Goal: Information Seeking & Learning: Check status

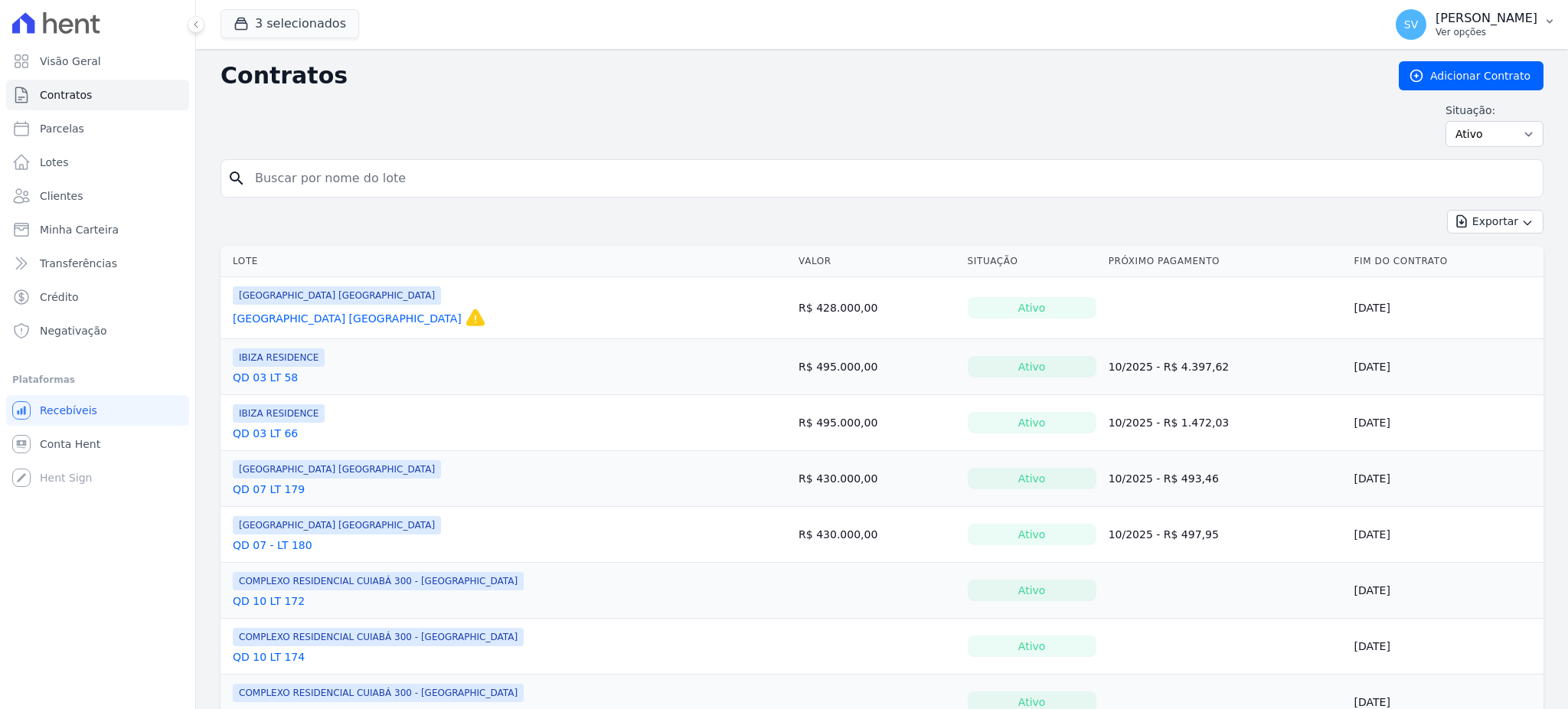
click at [1436, 11] on p "[PERSON_NAME]" at bounding box center [1487, 19] width 102 height 15
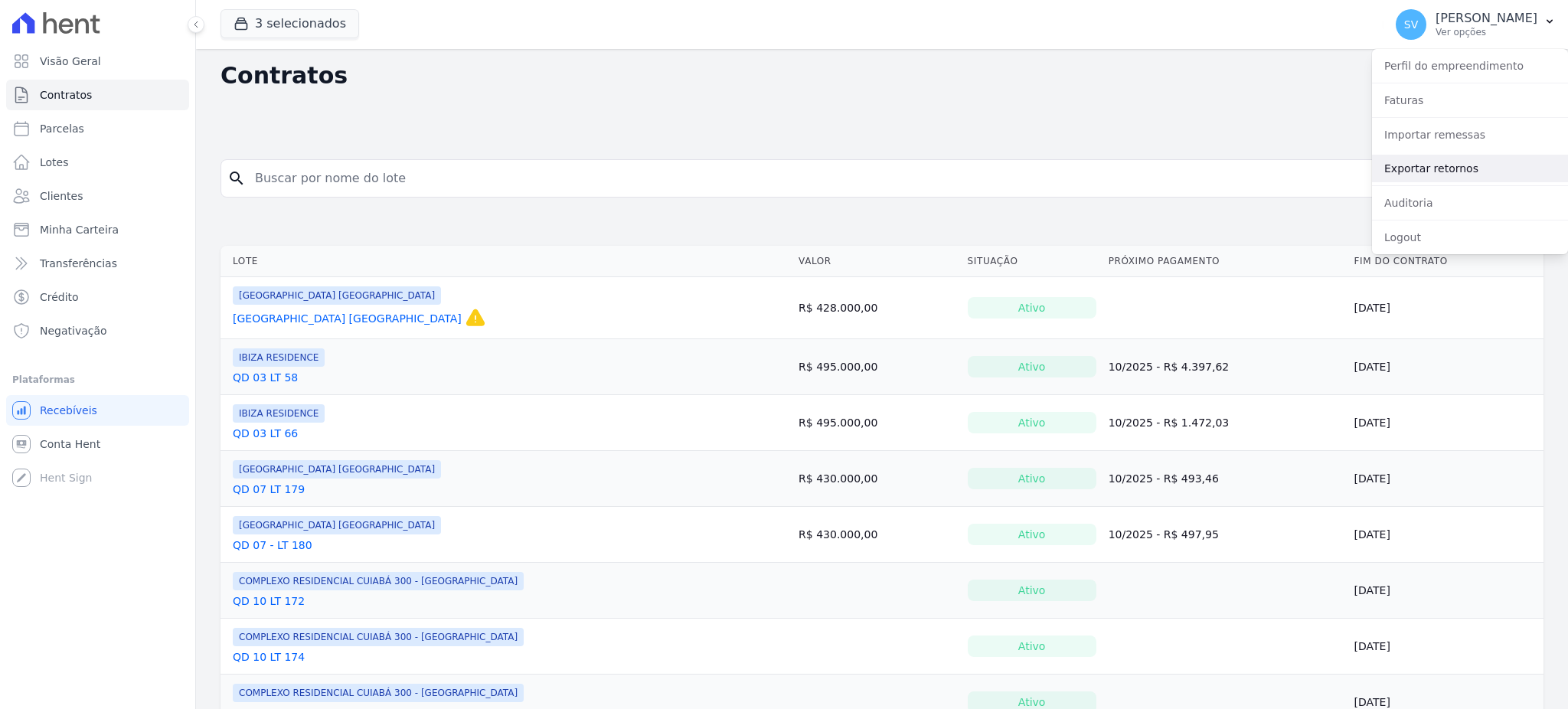
click at [1412, 160] on link "Exportar retornos" at bounding box center [1470, 168] width 196 height 28
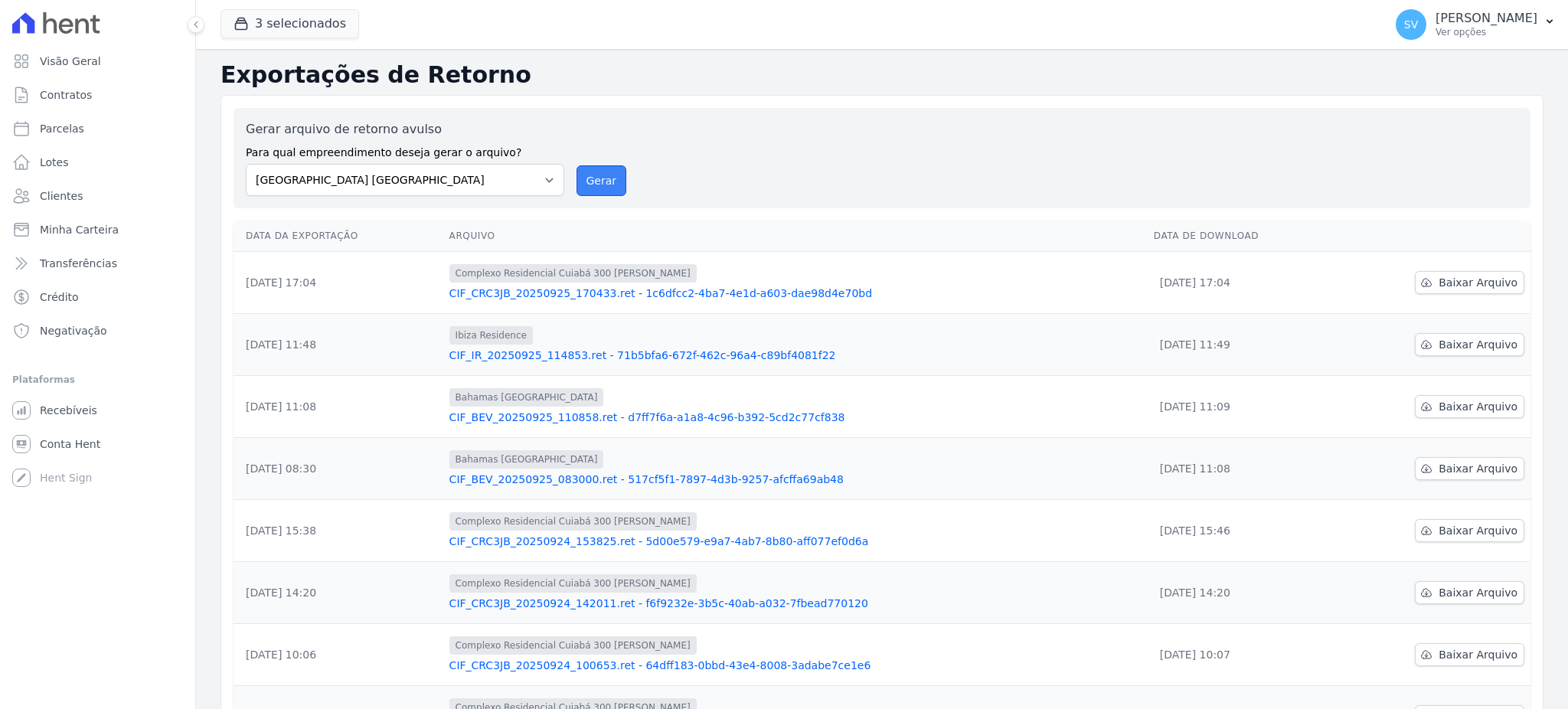
click at [587, 177] on button "Gerar" at bounding box center [602, 181] width 51 height 31
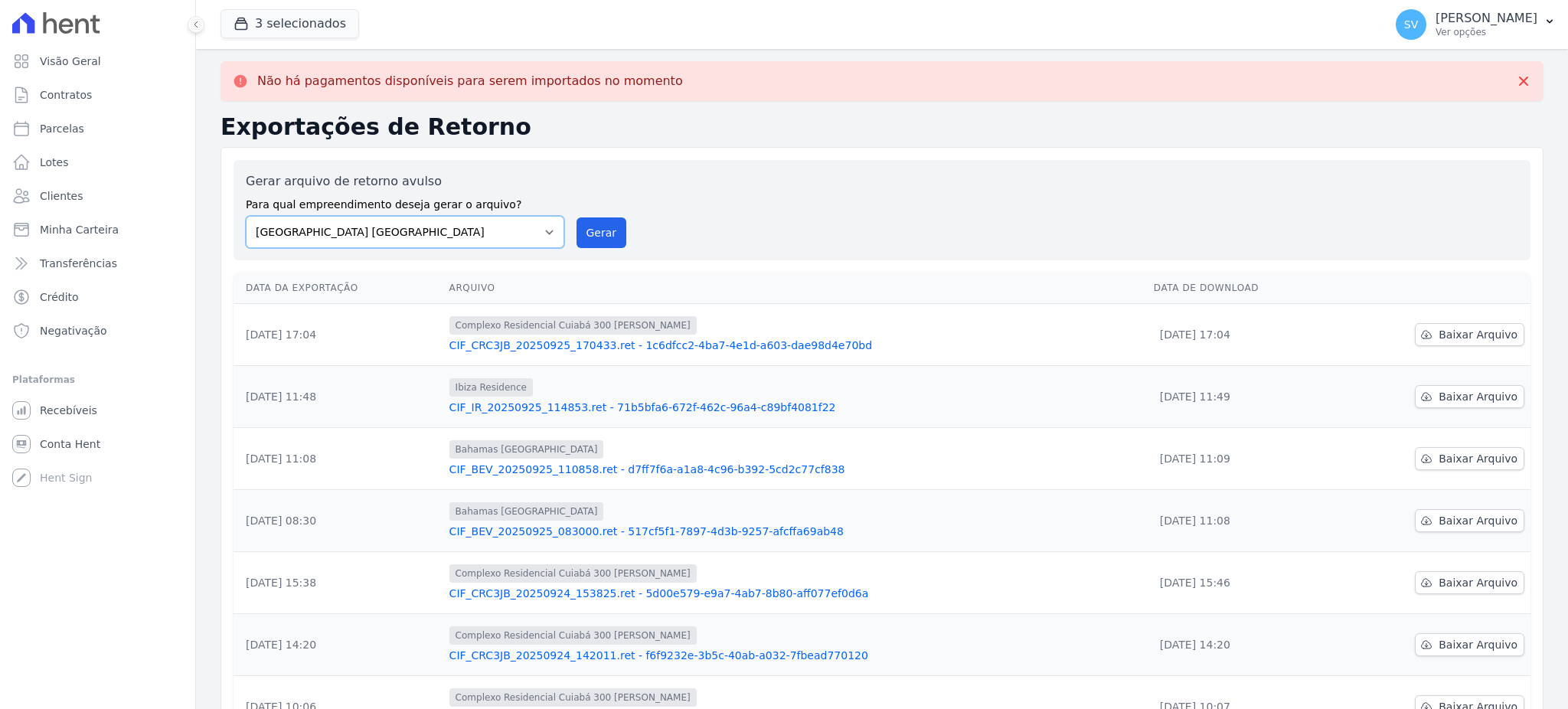
click at [549, 232] on select "[GEOGRAPHIC_DATA] COMPLEXO RESIDENCIAL [GEOGRAPHIC_DATA] 300 - [GEOGRAPHIC_DATA…" at bounding box center [405, 232] width 319 height 32
select select "a999329b-d322-46c5-b2df-9163b092fb9b"
click at [246, 216] on select "[GEOGRAPHIC_DATA] COMPLEXO RESIDENCIAL [GEOGRAPHIC_DATA] 300 - [GEOGRAPHIC_DATA…" at bounding box center [405, 232] width 319 height 32
click at [600, 228] on button "Gerar" at bounding box center [602, 232] width 51 height 31
click at [546, 237] on select "[GEOGRAPHIC_DATA] COMPLEXO RESIDENCIAL [GEOGRAPHIC_DATA] 300 - [GEOGRAPHIC_DATA…" at bounding box center [405, 232] width 319 height 32
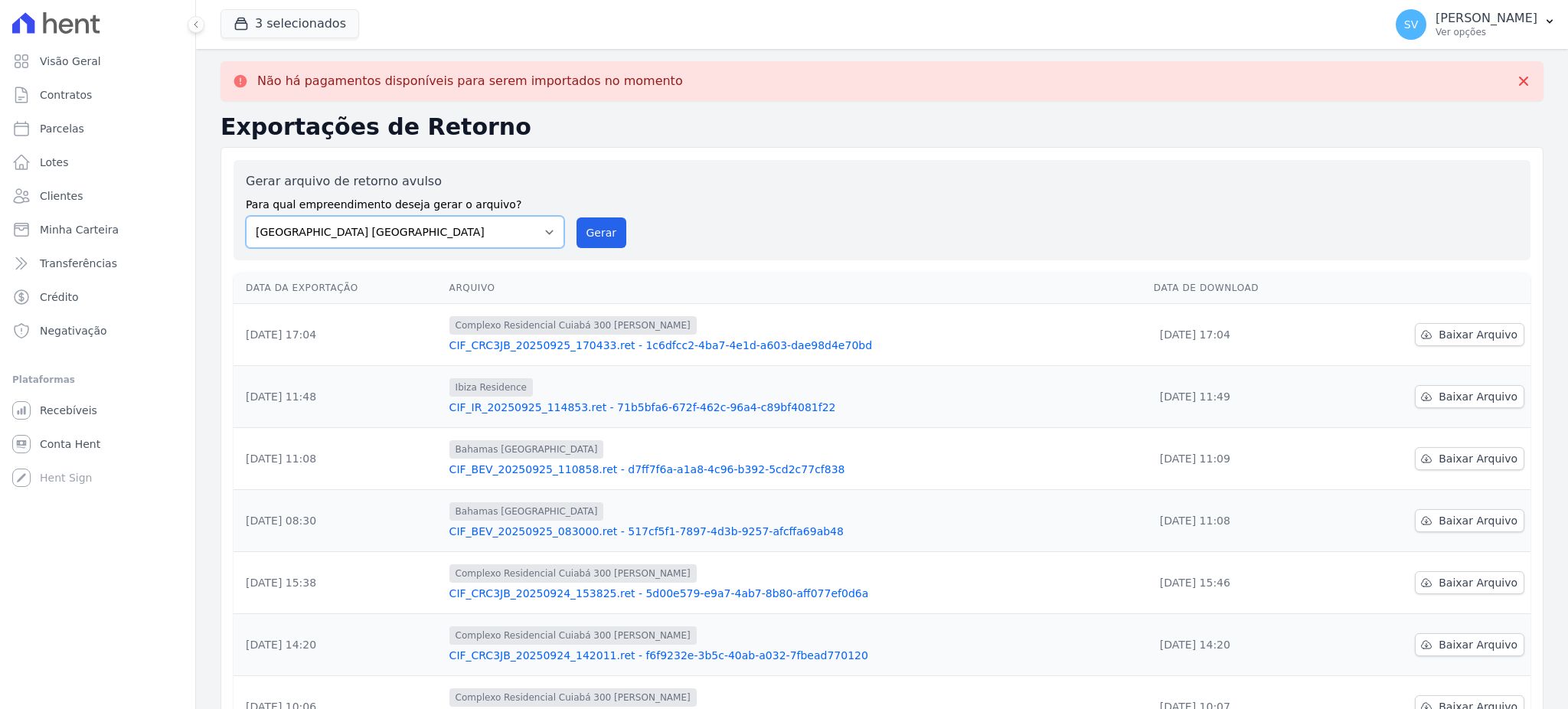
select select "73a372cd-5640-41c8-aaea-11bd74619c10"
click at [246, 216] on select "[GEOGRAPHIC_DATA] COMPLEXO RESIDENCIAL [GEOGRAPHIC_DATA] 300 - [GEOGRAPHIC_DATA…" at bounding box center [405, 232] width 319 height 32
click at [609, 237] on button "Gerar" at bounding box center [602, 232] width 51 height 31
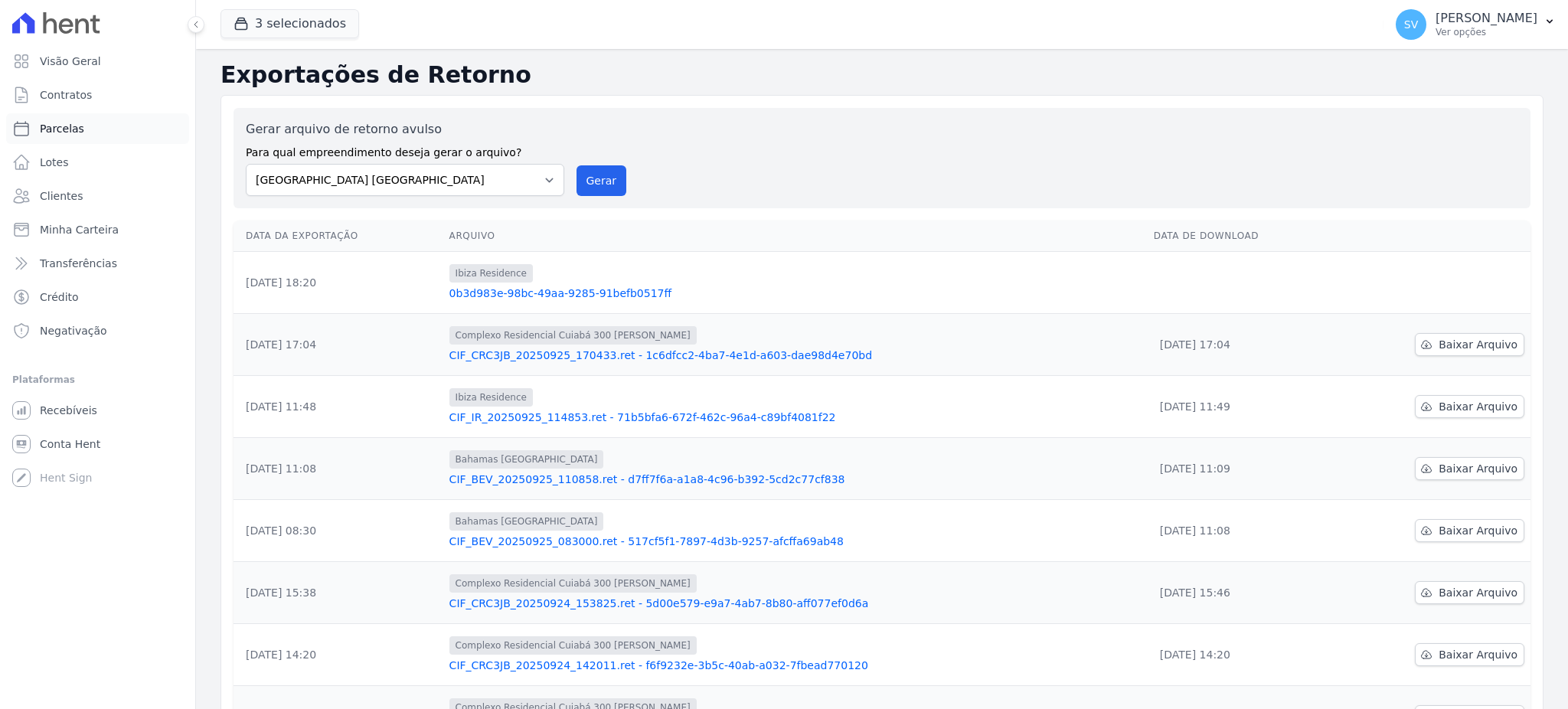
click at [55, 137] on link "Parcelas" at bounding box center [98, 129] width 183 height 31
select select
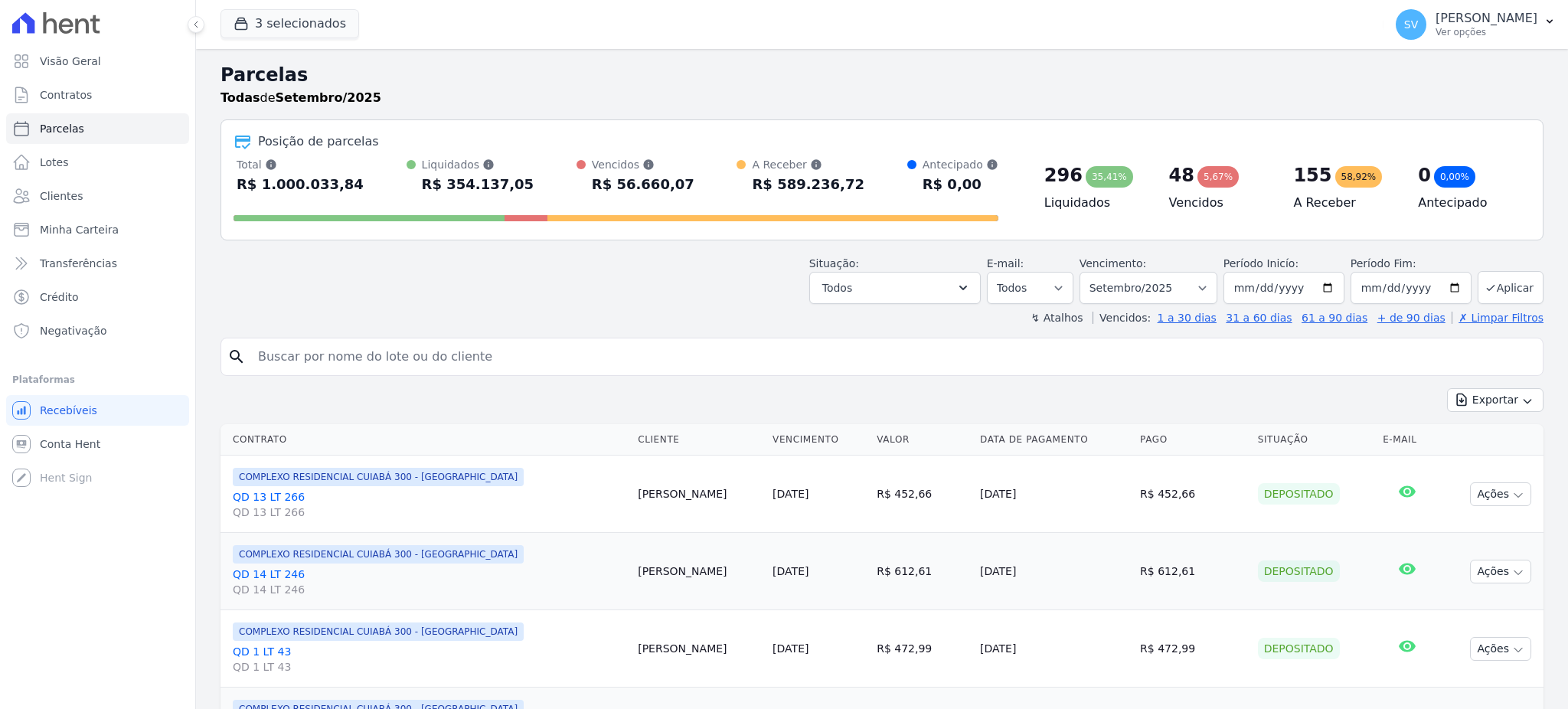
click at [516, 351] on input "search" at bounding box center [892, 357] width 1288 height 31
paste input "GEYZE [PERSON_NAME]"
type input "GEYZE [PERSON_NAME]"
select select
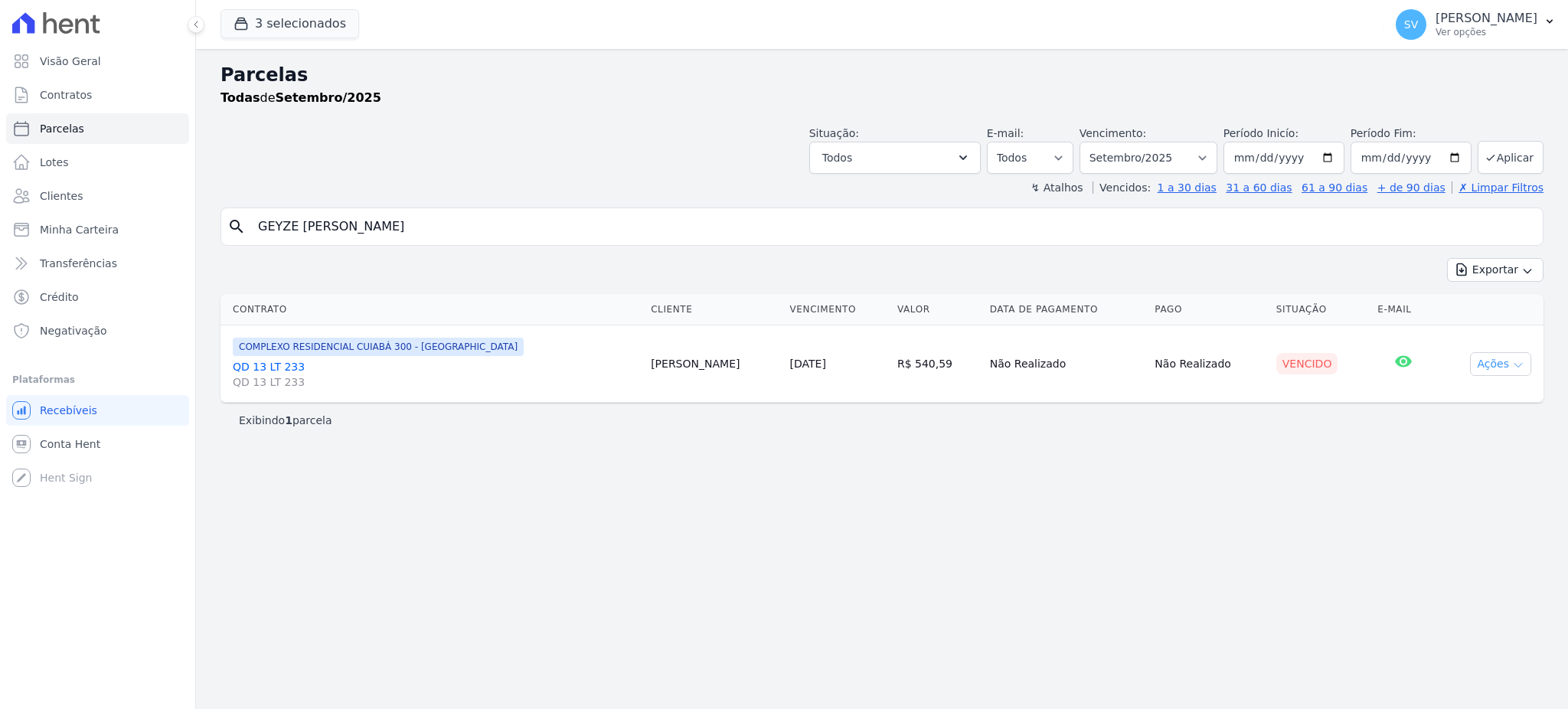
click at [1504, 366] on button "Ações" at bounding box center [1500, 364] width 61 height 24
click at [1164, 483] on div "Parcelas Todas de Setembro/2025 Situação: Agendado Em Aberto Pago Processando C…" at bounding box center [882, 379] width 1372 height 660
click at [274, 366] on link "QD 13 LT 233 QD 13 LT 233" at bounding box center [435, 374] width 406 height 31
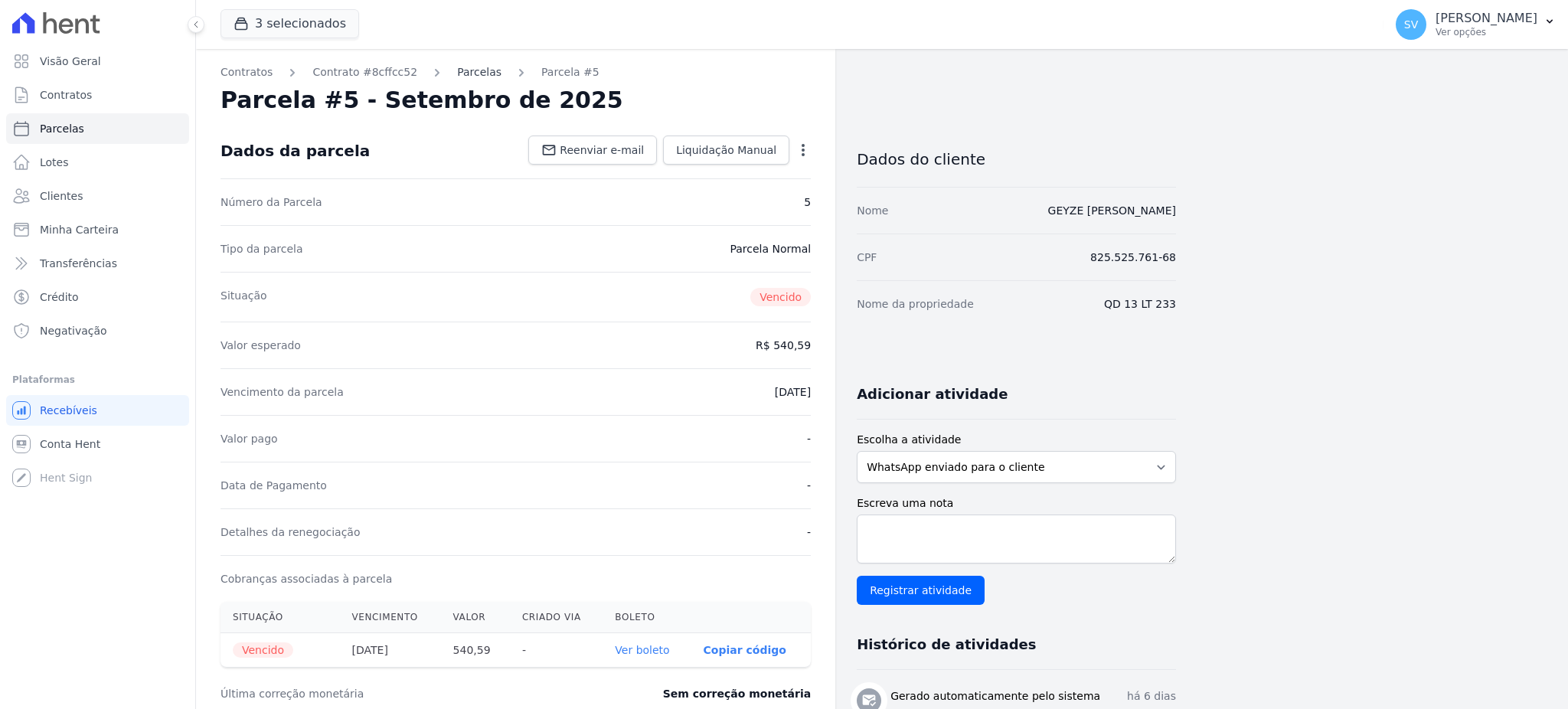
click at [457, 78] on link "Parcelas" at bounding box center [479, 72] width 44 height 16
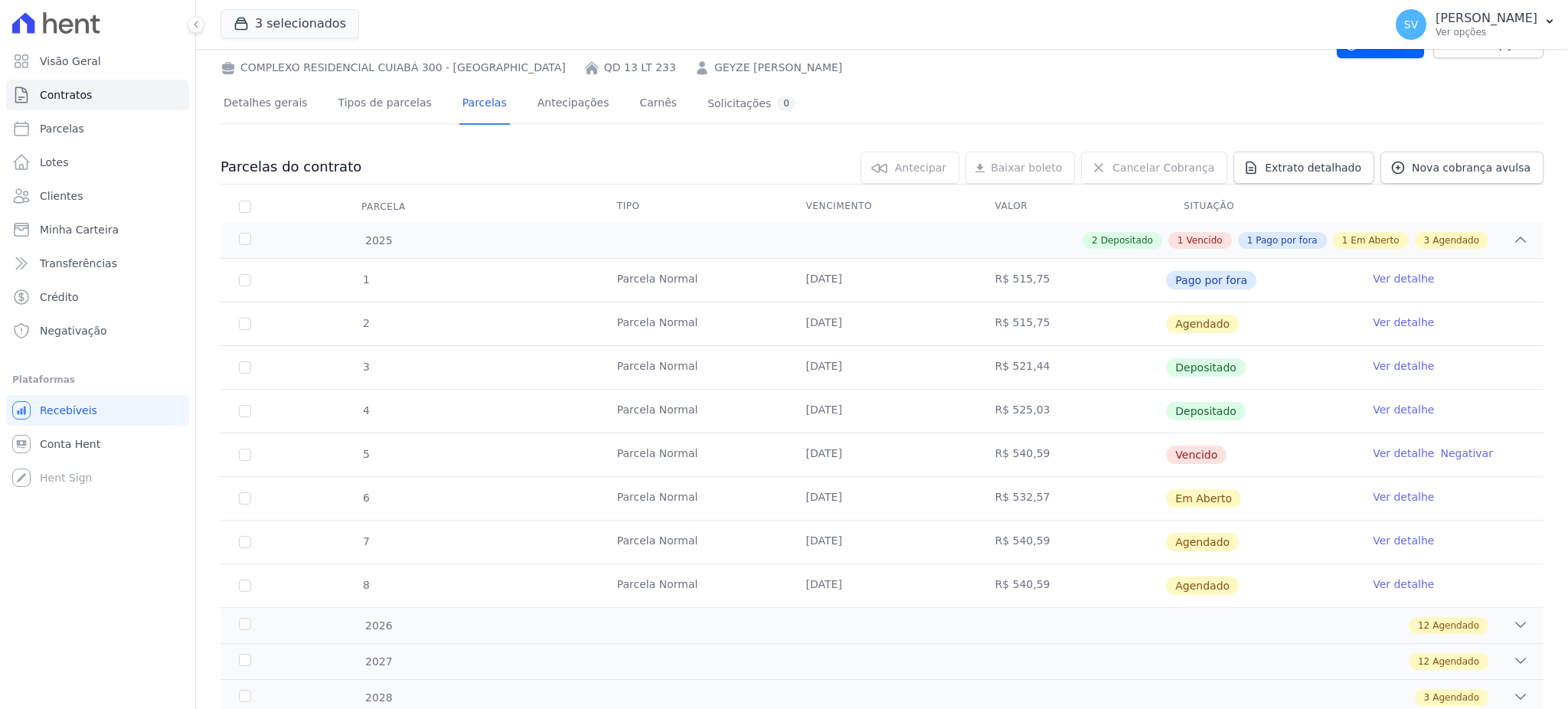
scroll to position [115, 0]
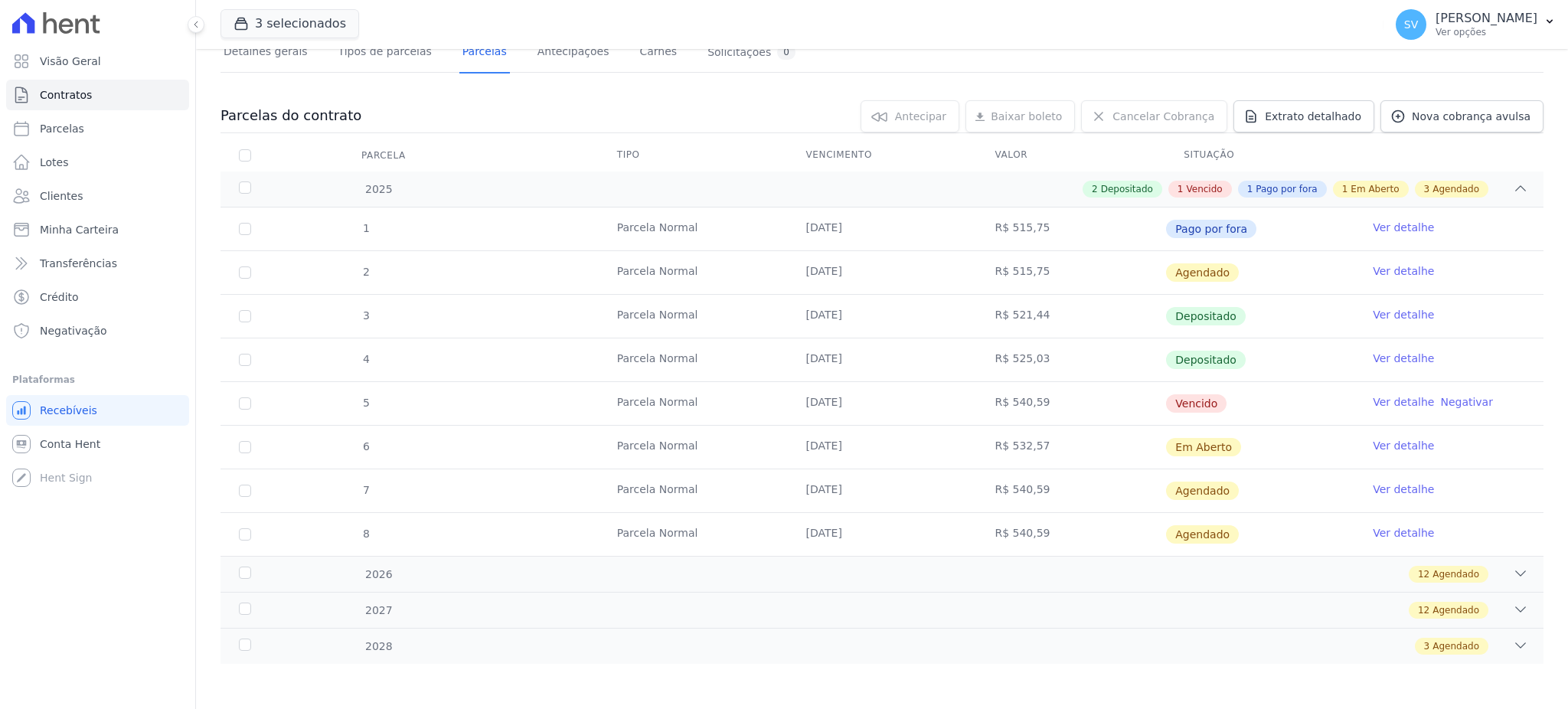
click at [1381, 400] on link "Ver detalhe" at bounding box center [1403, 402] width 61 height 15
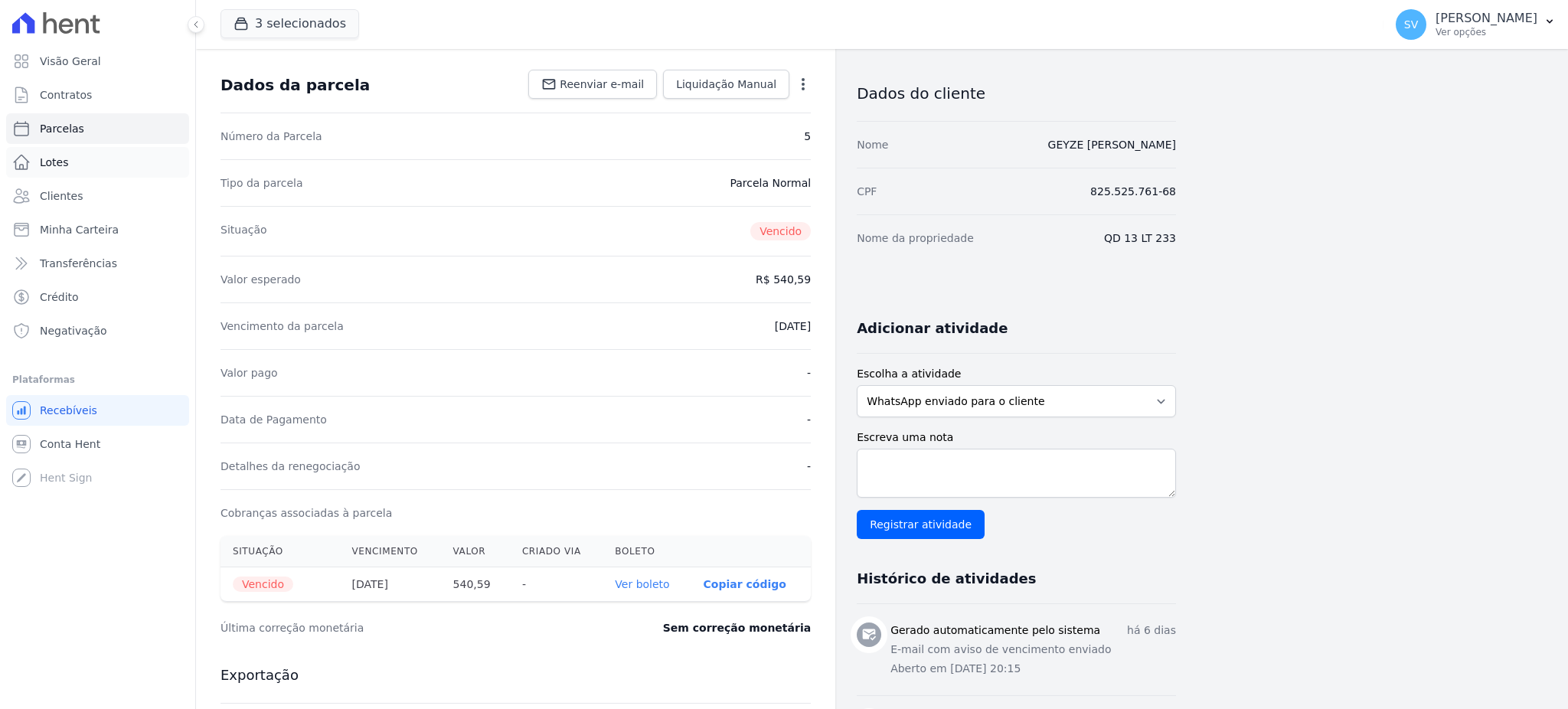
scroll to position [102, 0]
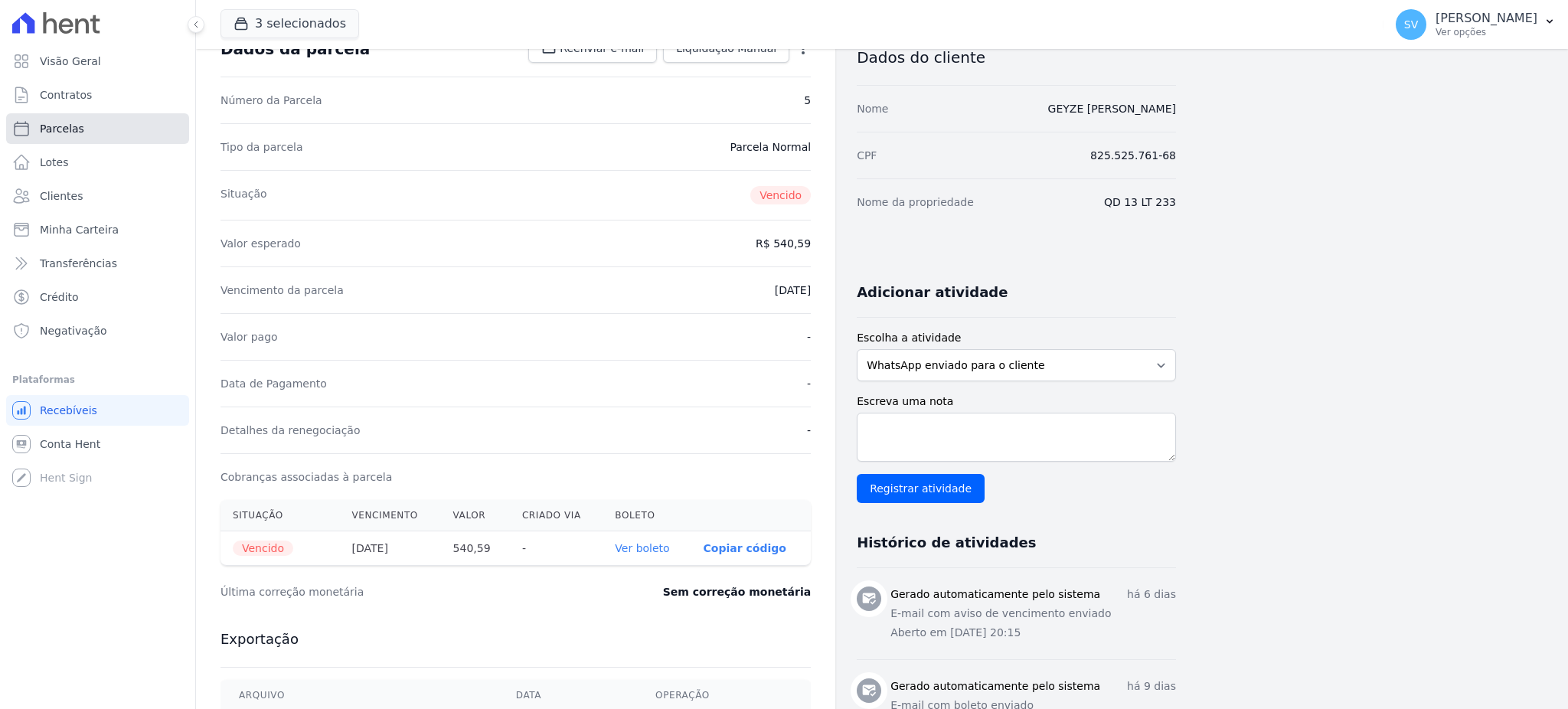
click at [58, 124] on span "Parcelas" at bounding box center [62, 129] width 44 height 15
select select
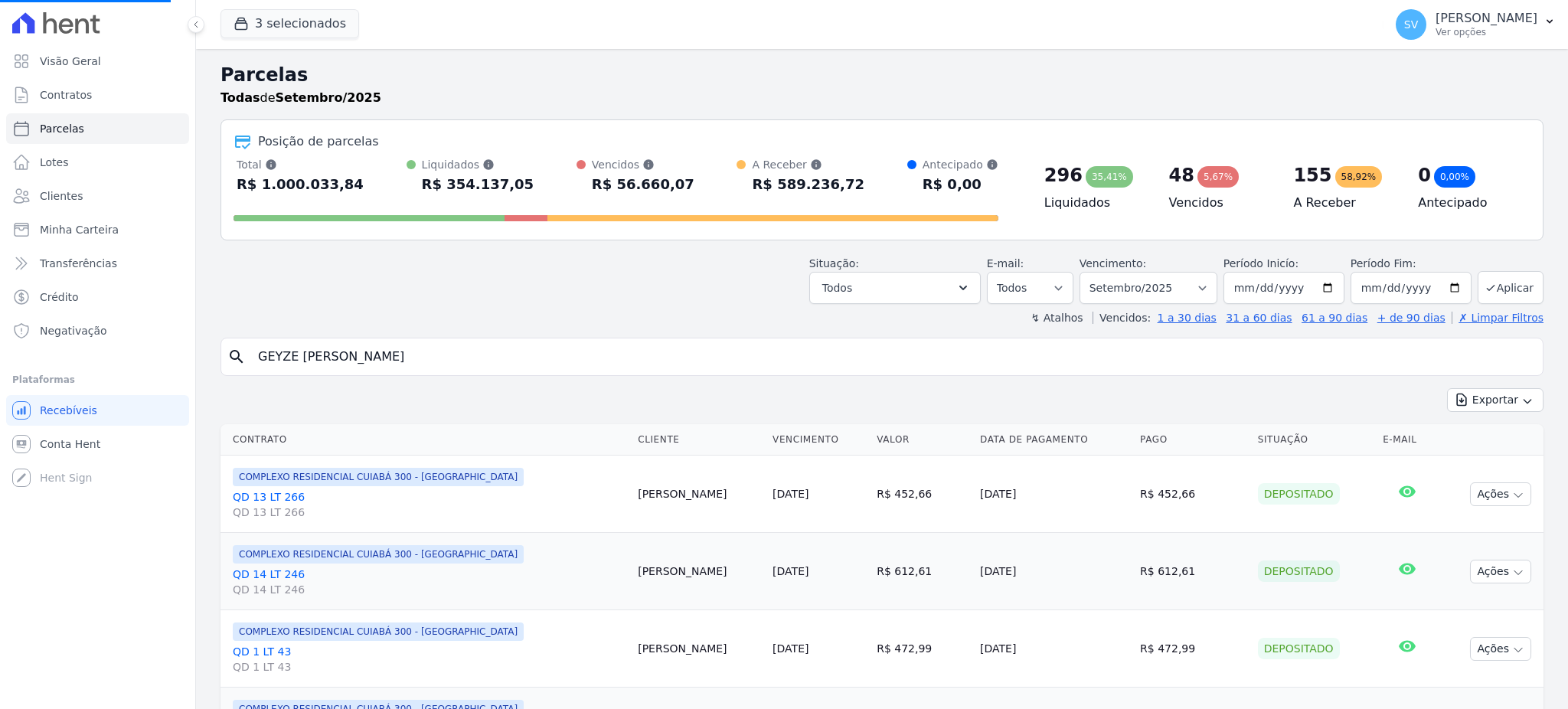
select select
click at [521, 359] on input "search" at bounding box center [892, 357] width 1288 height 31
paste input "GEYZE [PERSON_NAME]"
type input "GEYZE [PERSON_NAME]"
select select
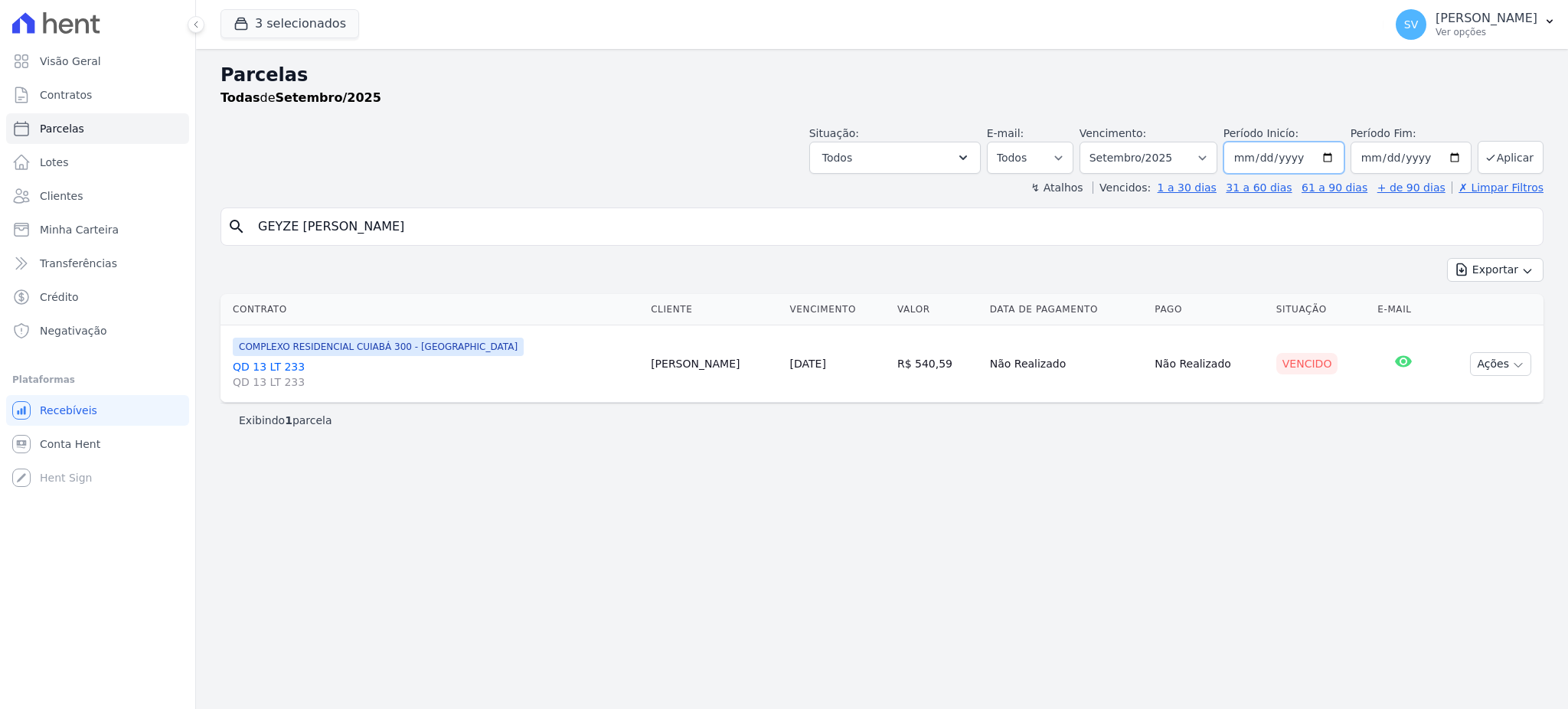
click at [1336, 161] on input "[DATE]" at bounding box center [1284, 158] width 121 height 32
type input "[DATE]"
click at [1517, 154] on button "Aplicar" at bounding box center [1510, 157] width 66 height 33
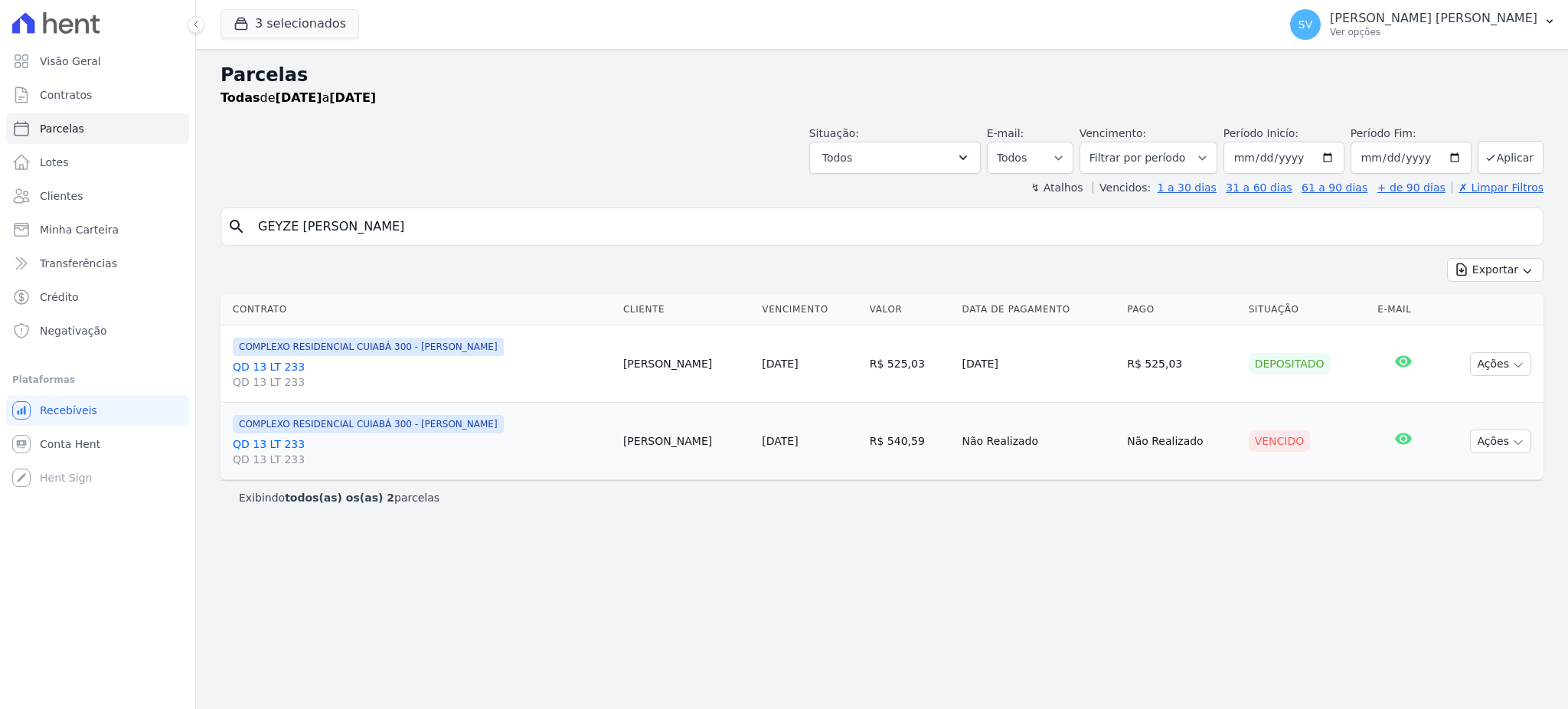
select select
